Goal: Obtain resource: Download file/media

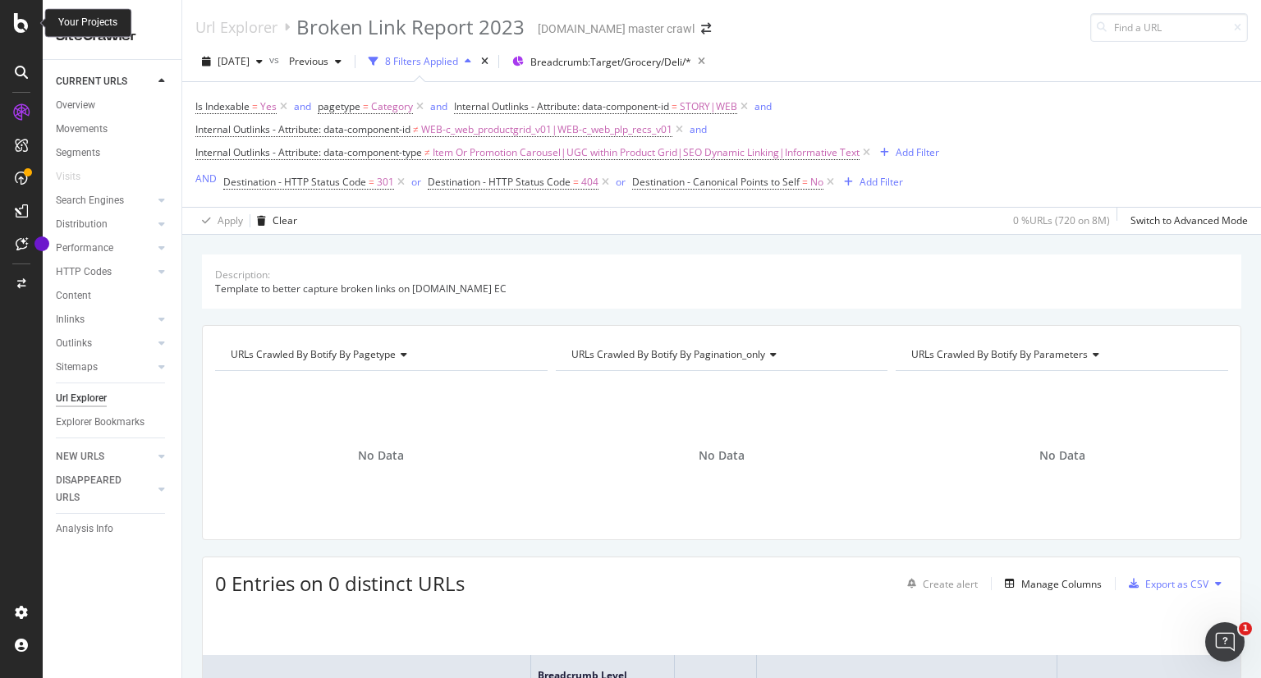
click at [12, 27] on div at bounding box center [21, 23] width 39 height 20
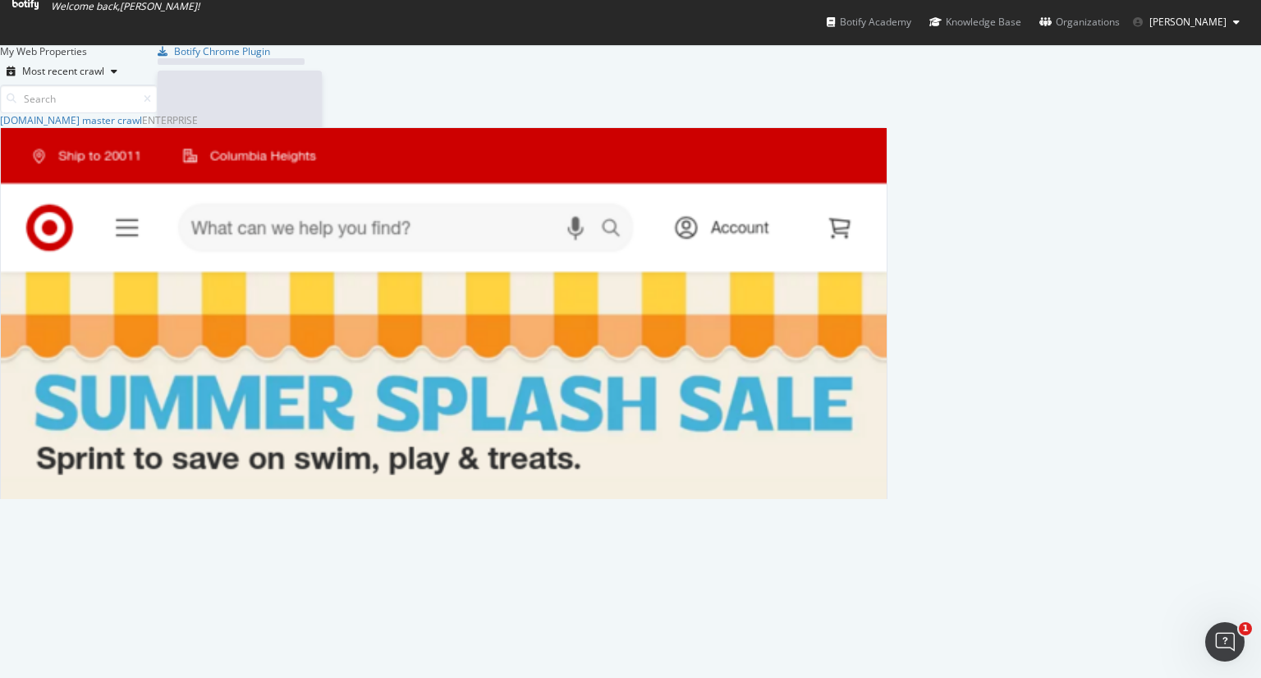
scroll to position [665, 1235]
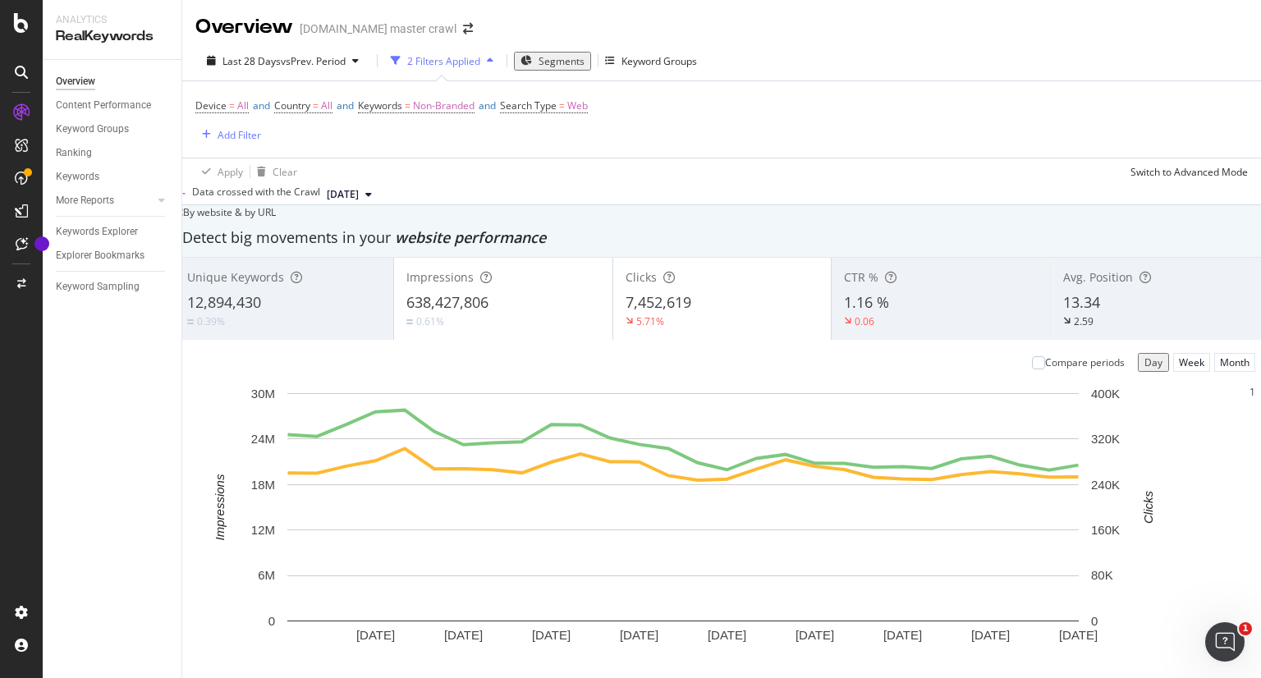
click at [480, 58] on div "button" at bounding box center [490, 61] width 20 height 10
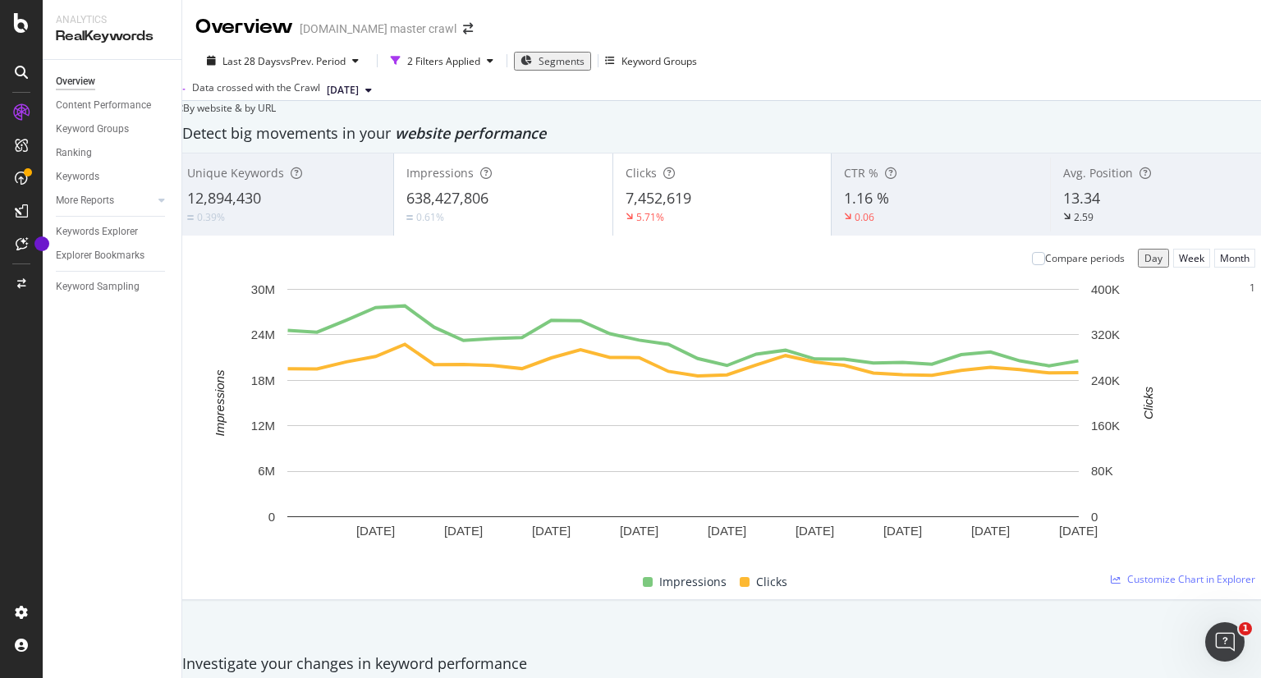
click at [544, 64] on span "Segments" at bounding box center [562, 61] width 46 height 14
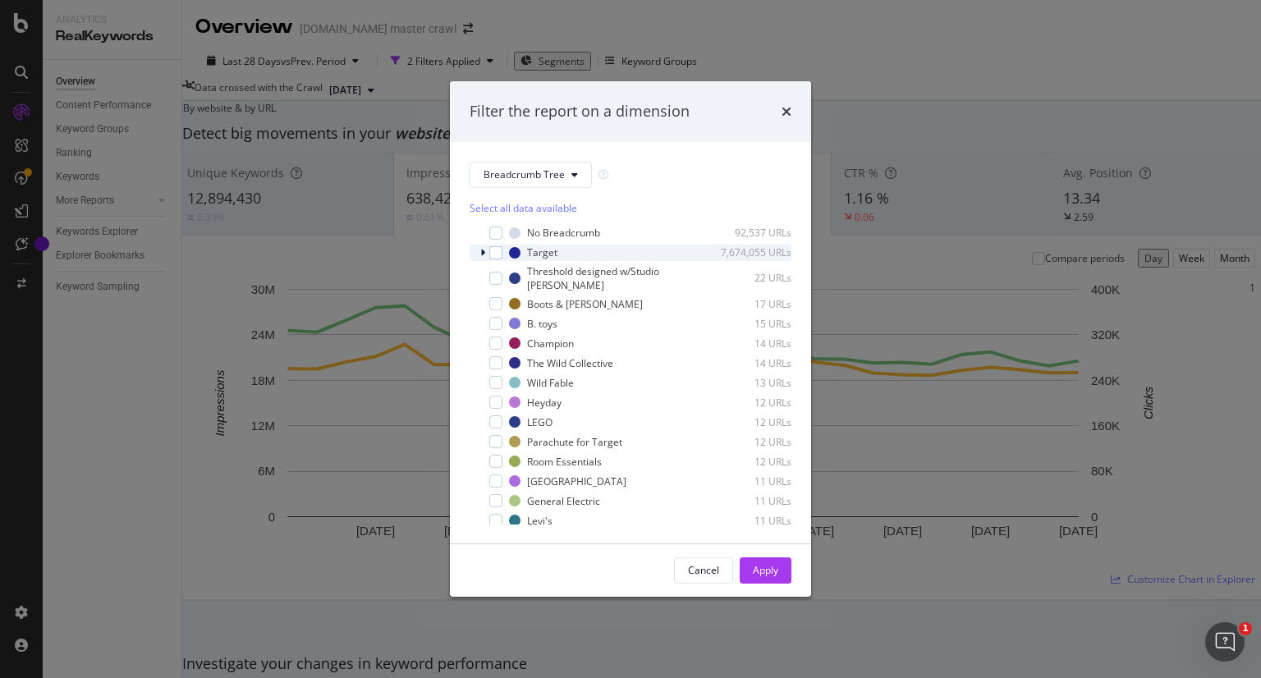
click at [482, 254] on icon "modal" at bounding box center [482, 253] width 5 height 10
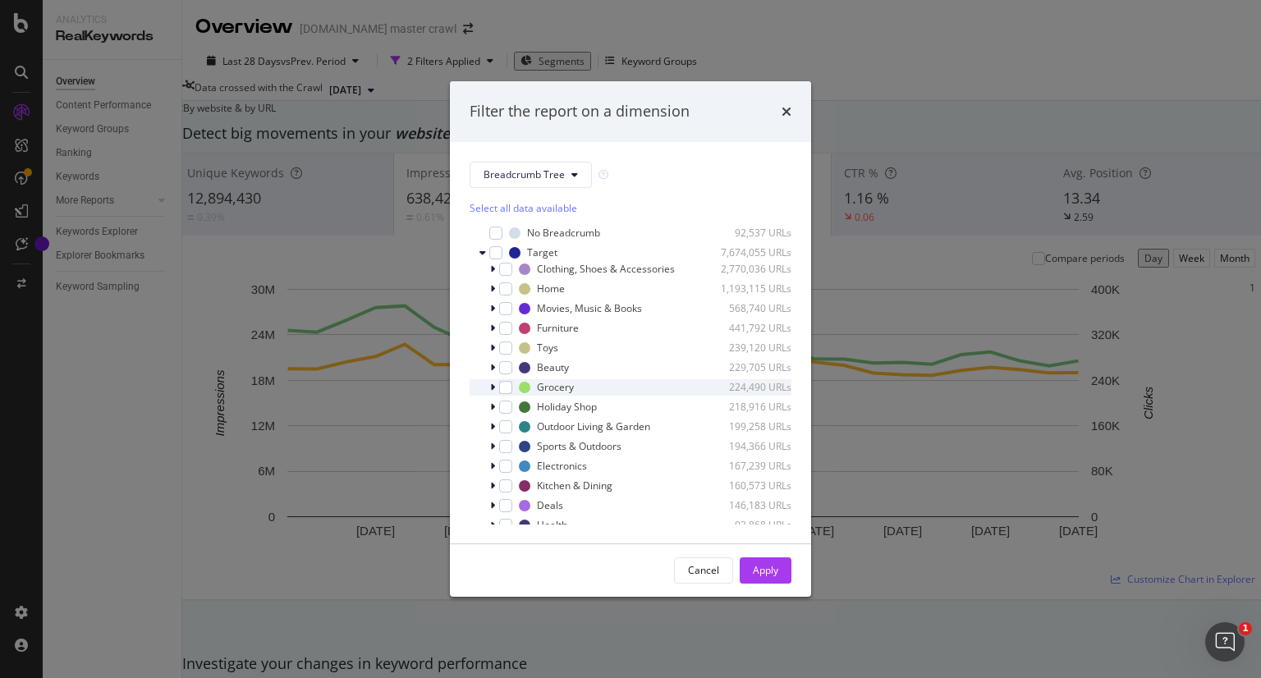
click at [490, 387] on icon "modal" at bounding box center [492, 388] width 5 height 10
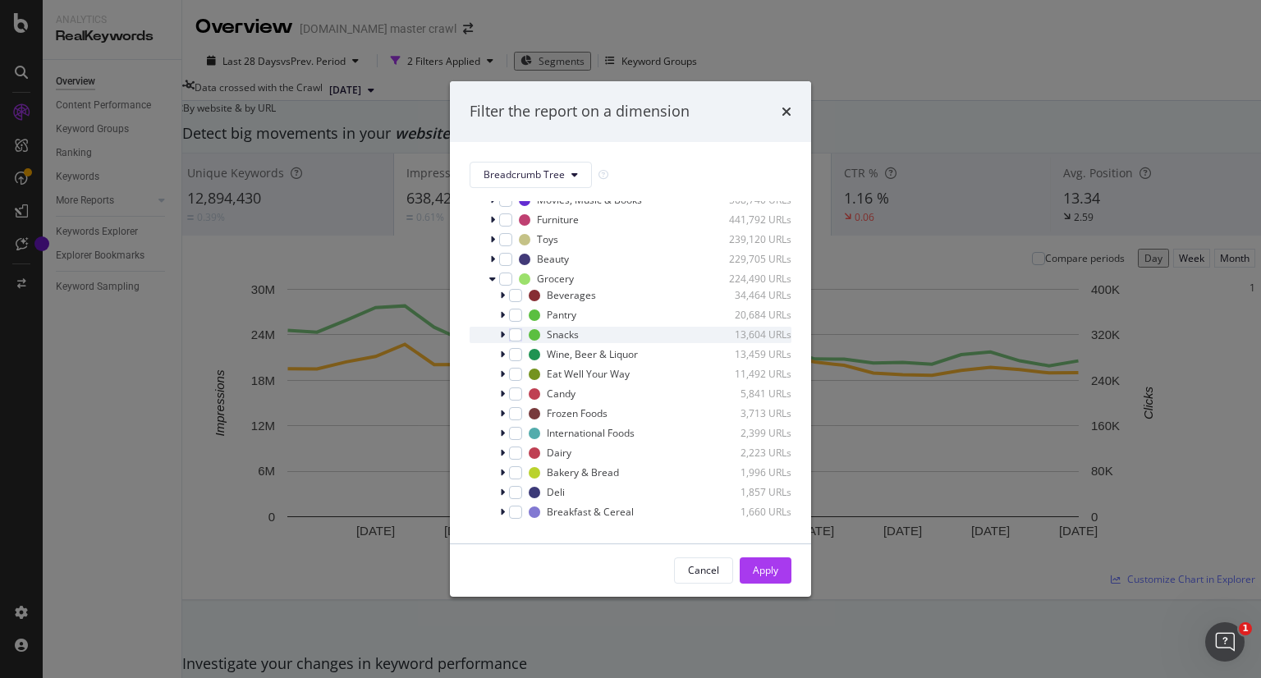
scroll to position [160, 0]
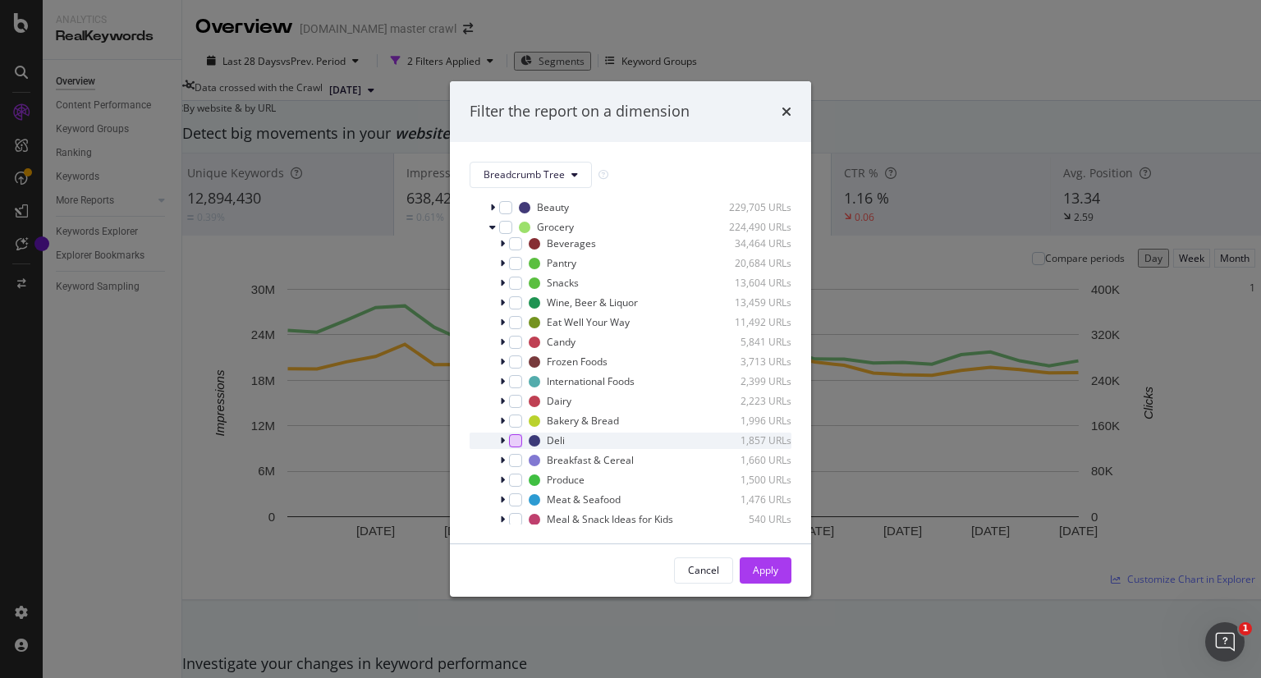
click at [511, 440] on div "modal" at bounding box center [515, 440] width 13 height 13
click at [753, 565] on div "Apply" at bounding box center [765, 570] width 25 height 14
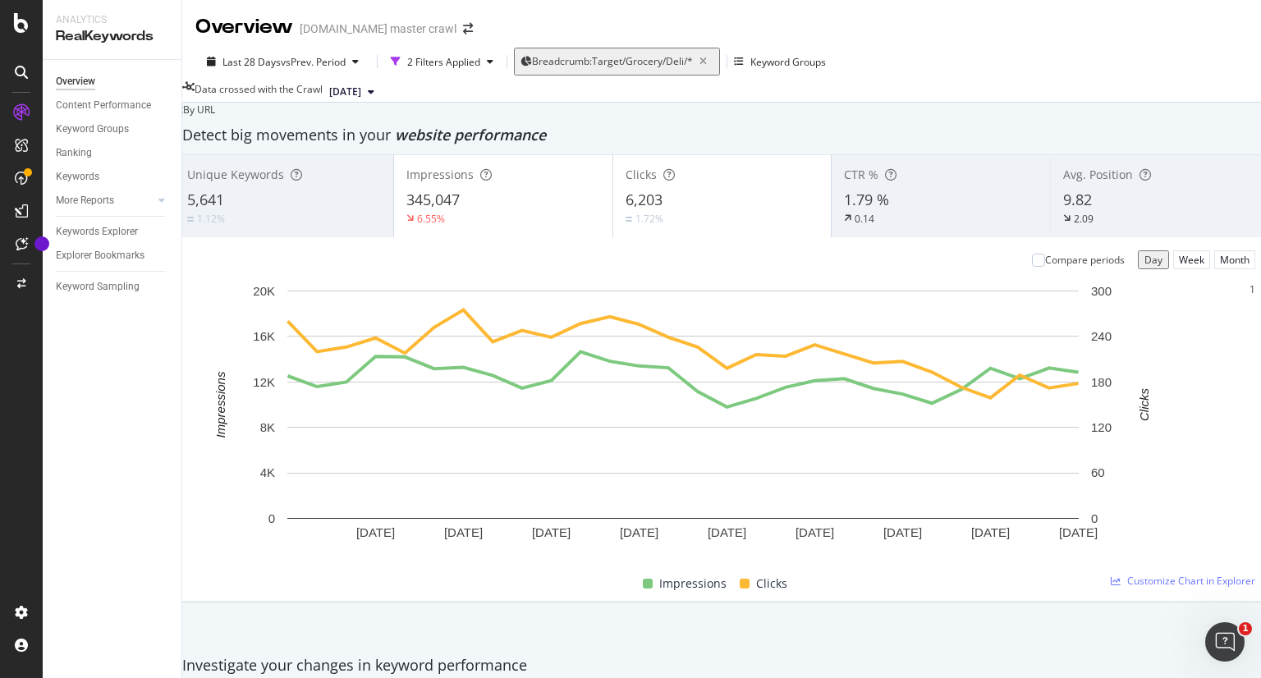
scroll to position [1425, 0]
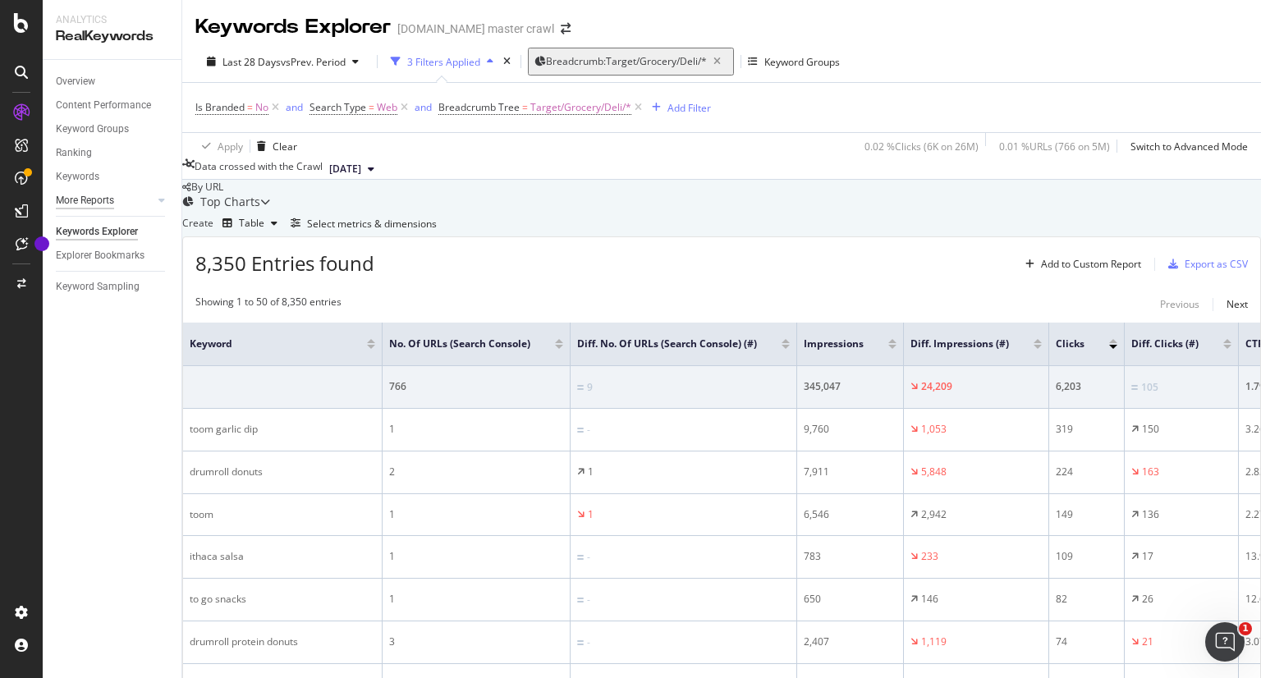
click at [105, 195] on div "More Reports" at bounding box center [85, 200] width 58 height 17
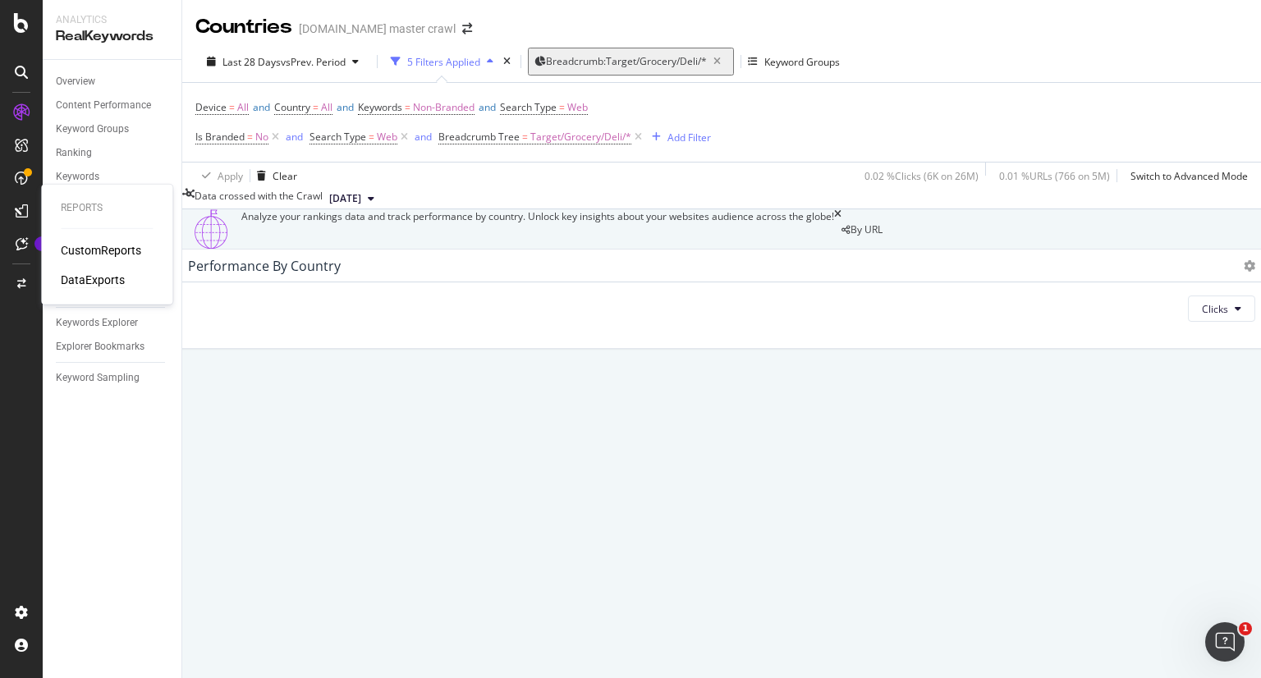
click at [90, 280] on div "DataExports" at bounding box center [93, 280] width 64 height 16
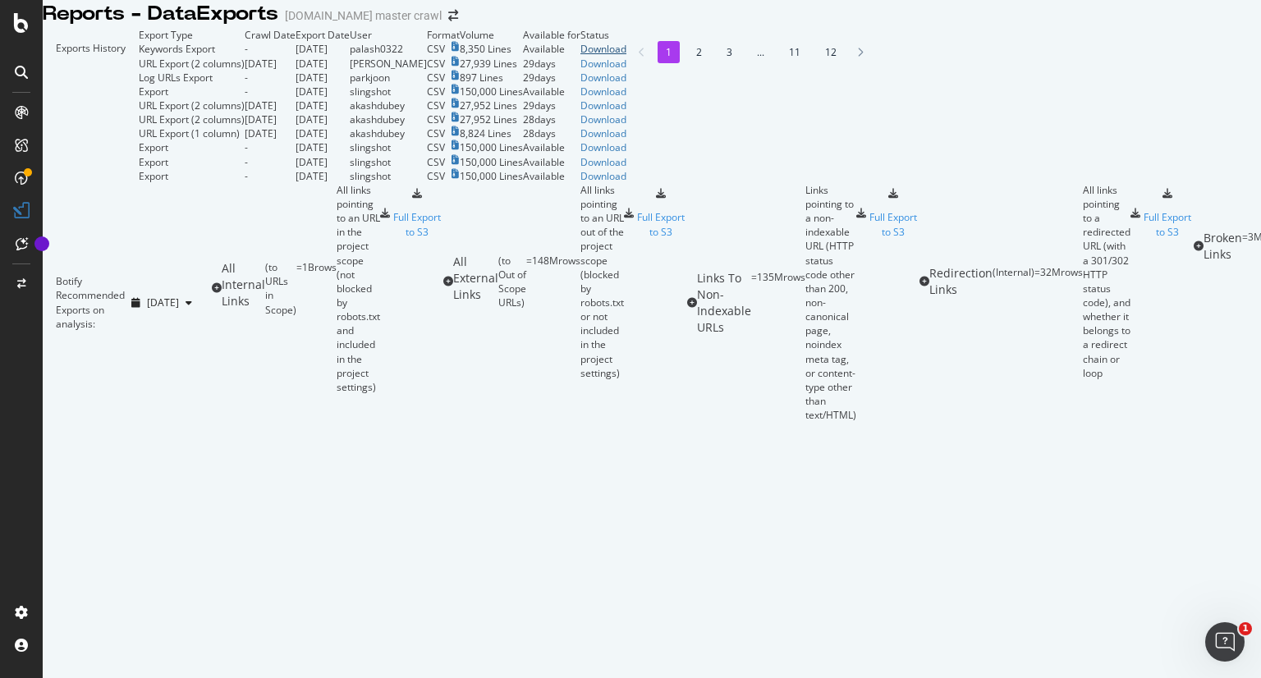
click at [626, 56] on div "Download" at bounding box center [603, 49] width 46 height 14
click at [21, 18] on icon at bounding box center [21, 23] width 15 height 20
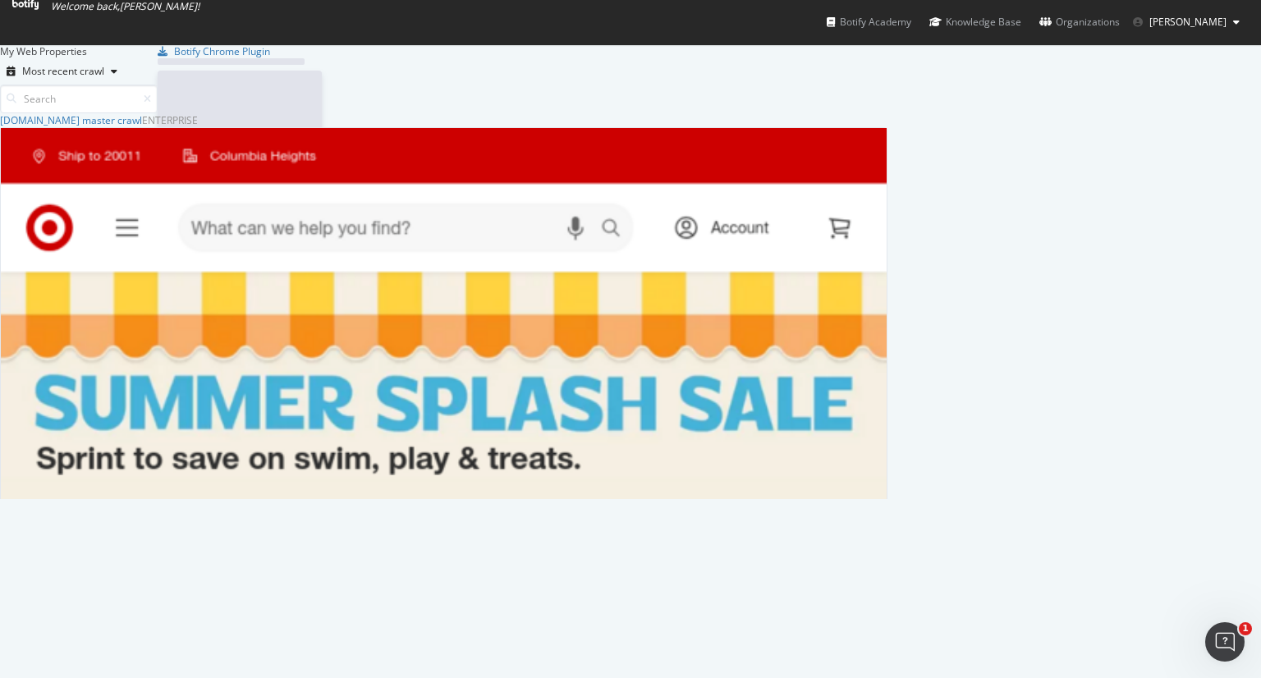
scroll to position [665, 1235]
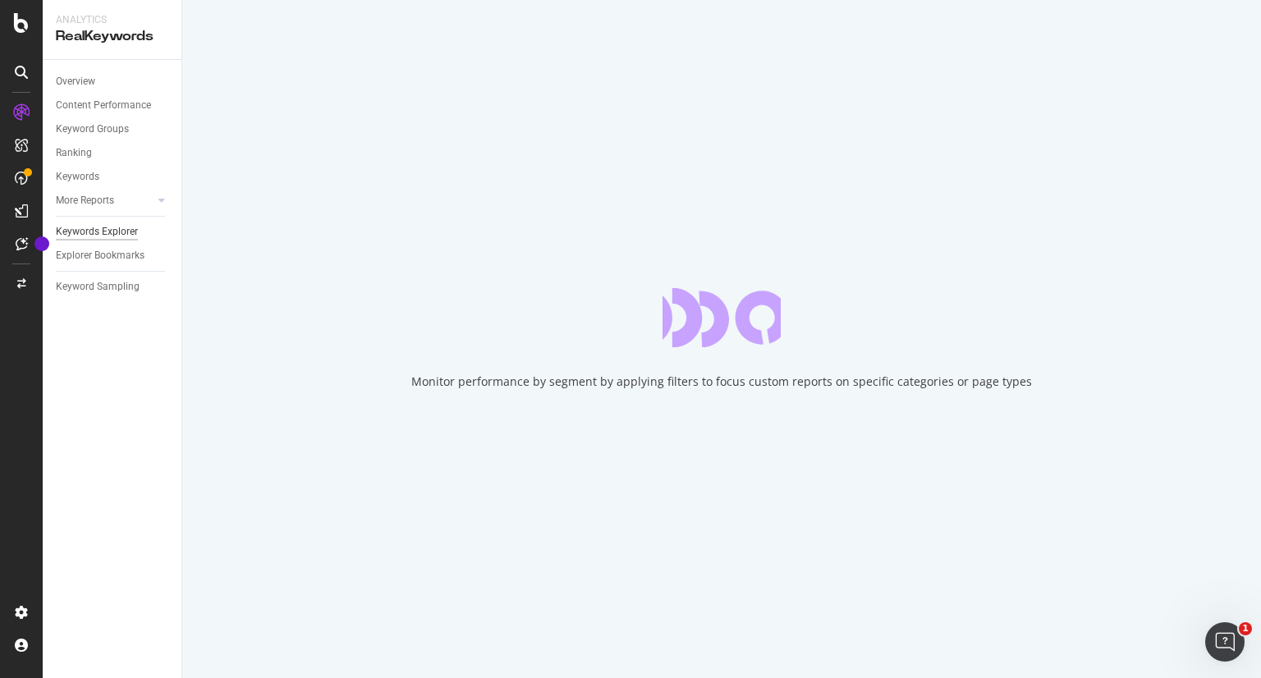
click at [95, 231] on div "Keywords Explorer" at bounding box center [97, 231] width 82 height 17
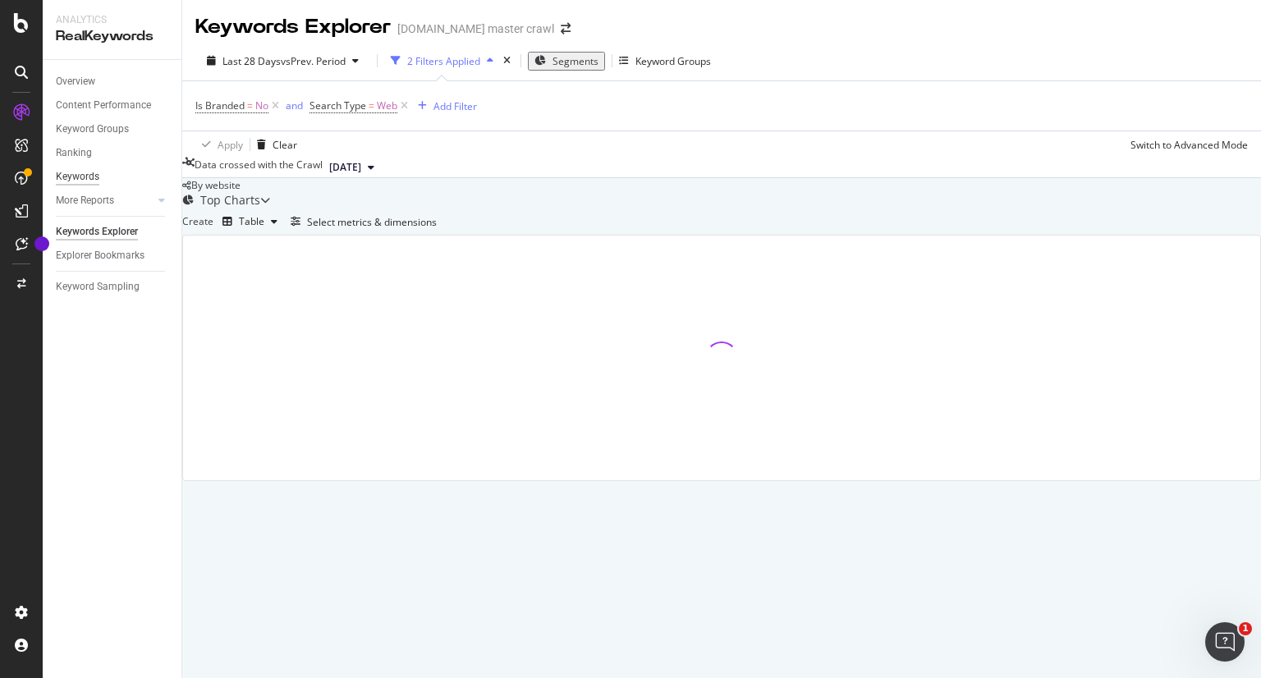
click at [92, 178] on div "Keywords" at bounding box center [78, 176] width 44 height 17
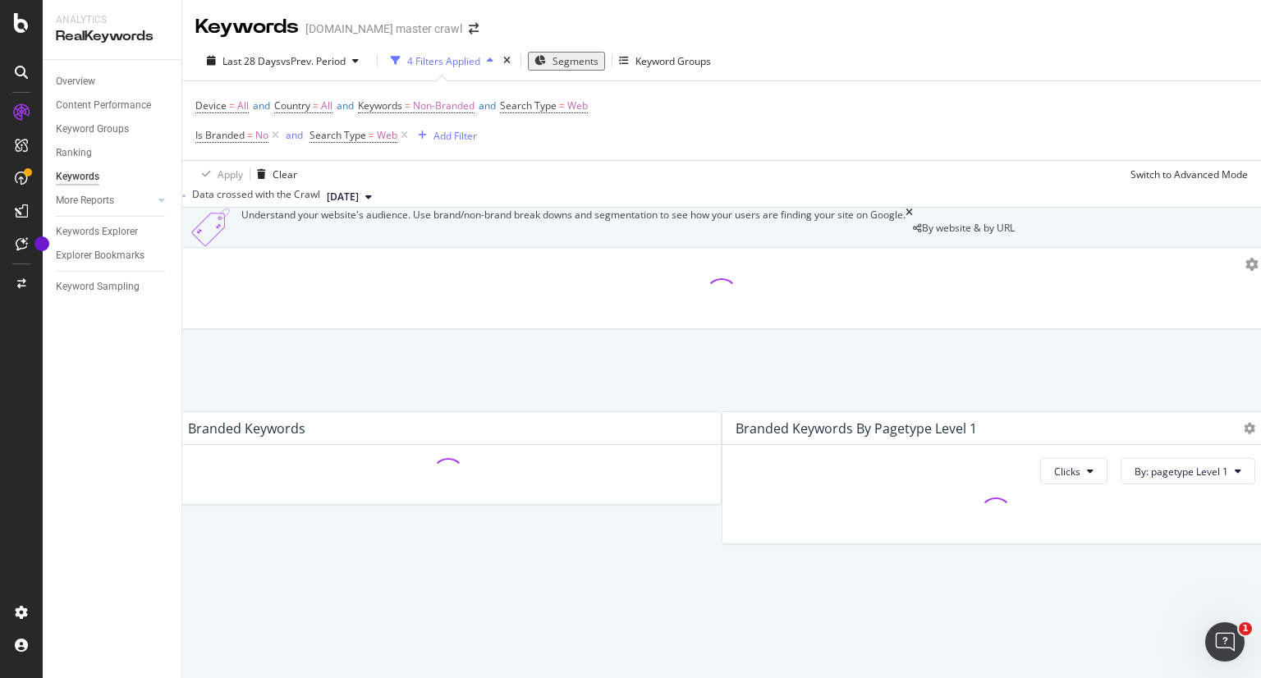
scroll to position [16, 0]
click at [568, 54] on div "Segments" at bounding box center [575, 61] width 46 height 14
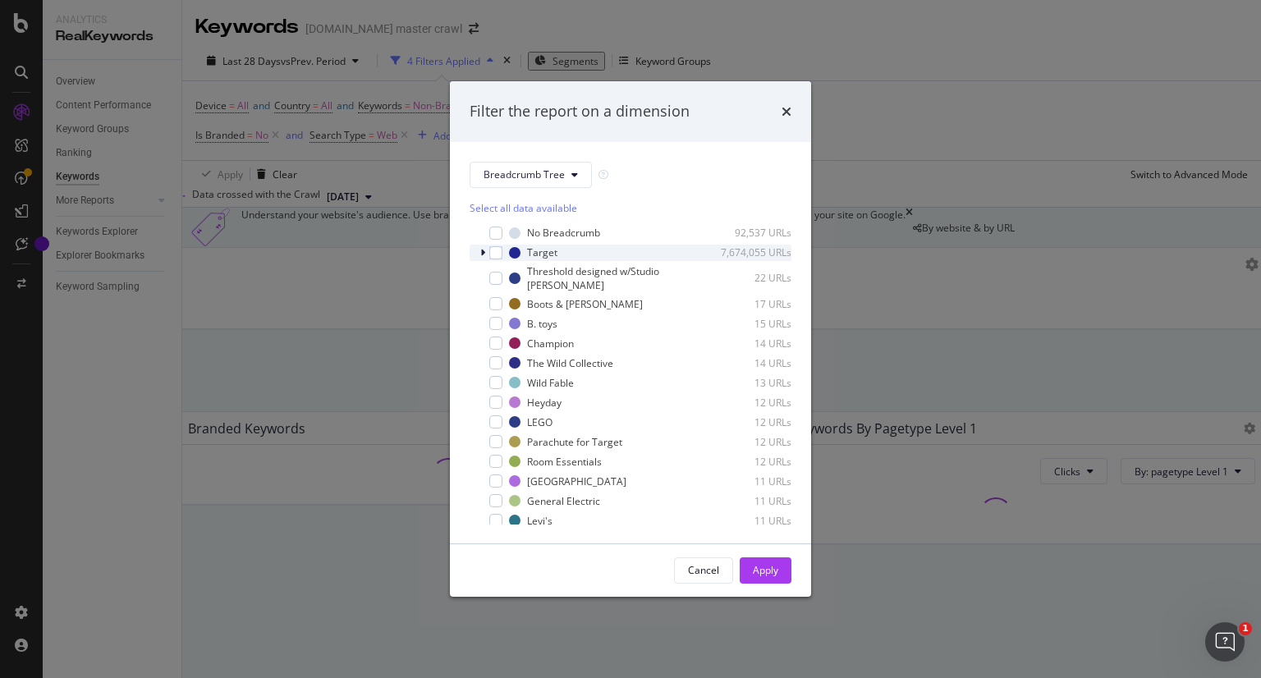
click at [481, 254] on icon "modal" at bounding box center [482, 253] width 5 height 10
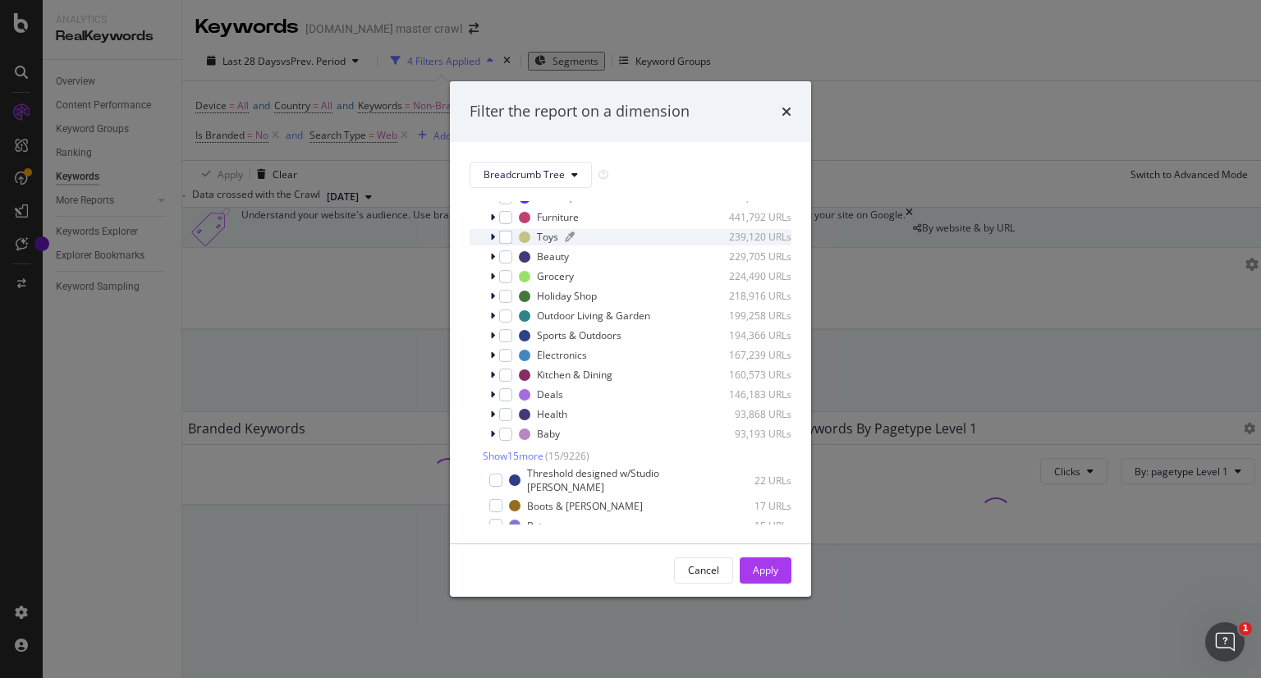
scroll to position [120, 0]
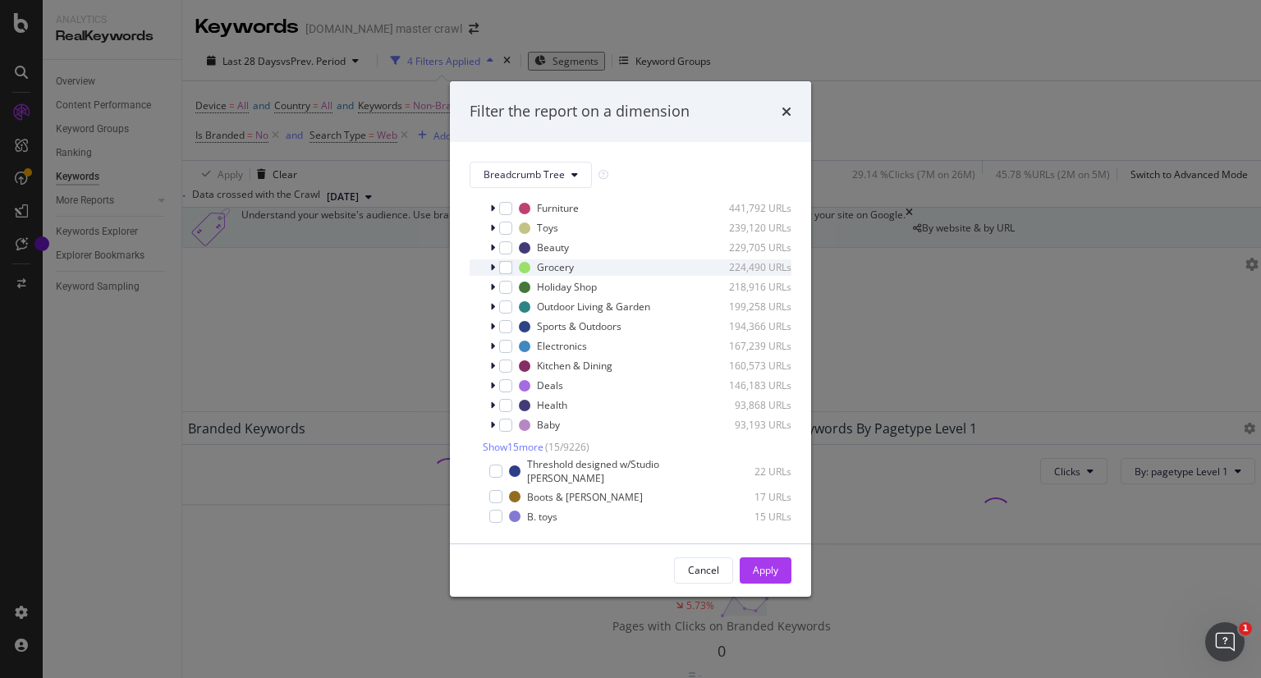
click at [489, 272] on div "modal" at bounding box center [494, 267] width 10 height 16
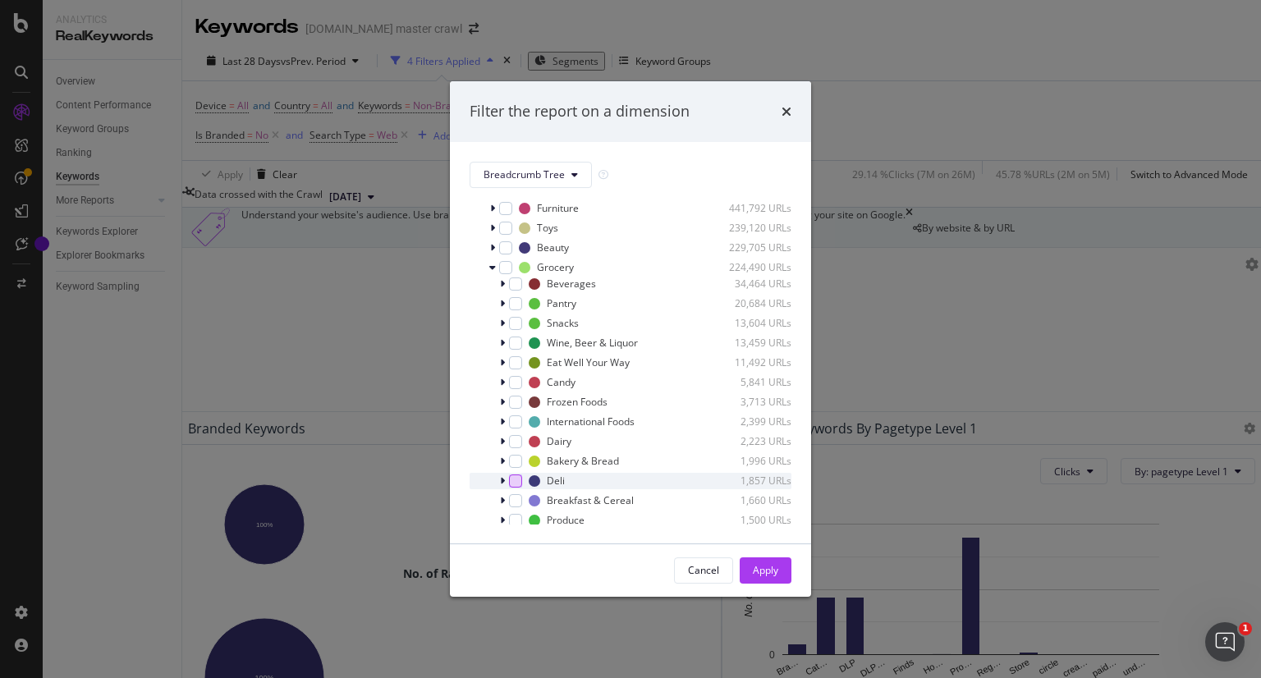
click at [516, 479] on div "modal" at bounding box center [515, 480] width 13 height 13
click at [753, 564] on div "Apply" at bounding box center [765, 570] width 25 height 14
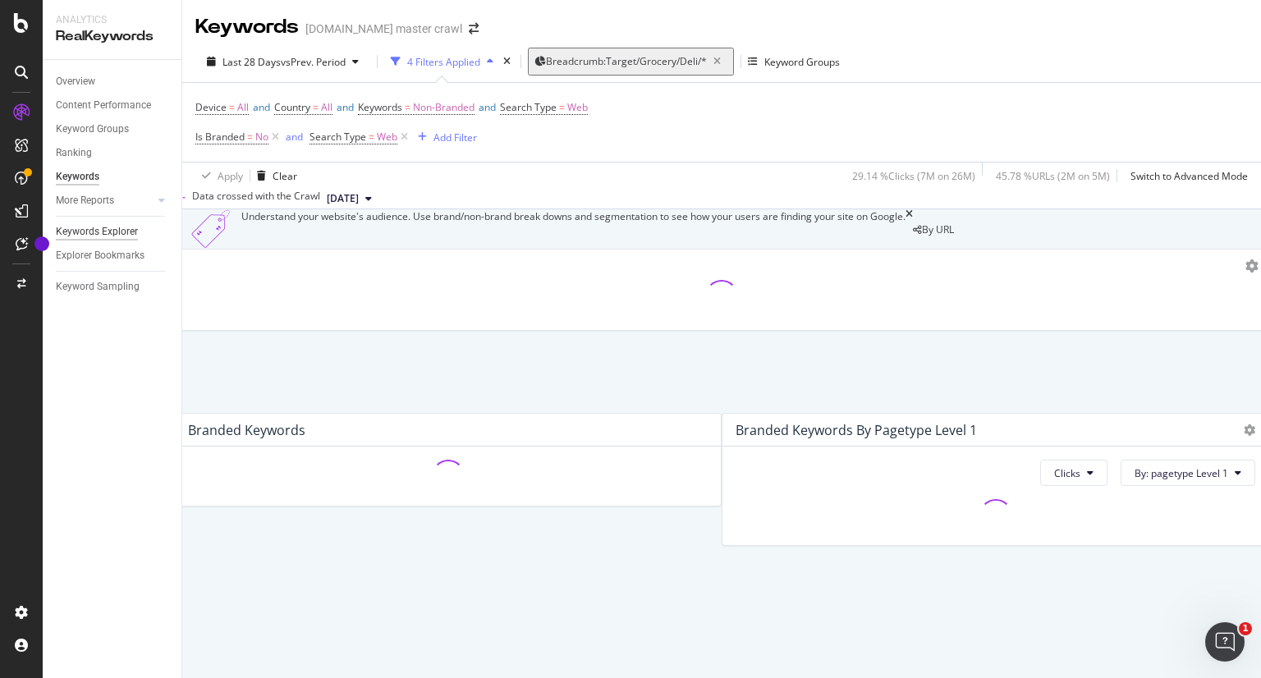
click at [95, 228] on div "Keywords Explorer" at bounding box center [97, 231] width 82 height 17
